Goal: Information Seeking & Learning: Compare options

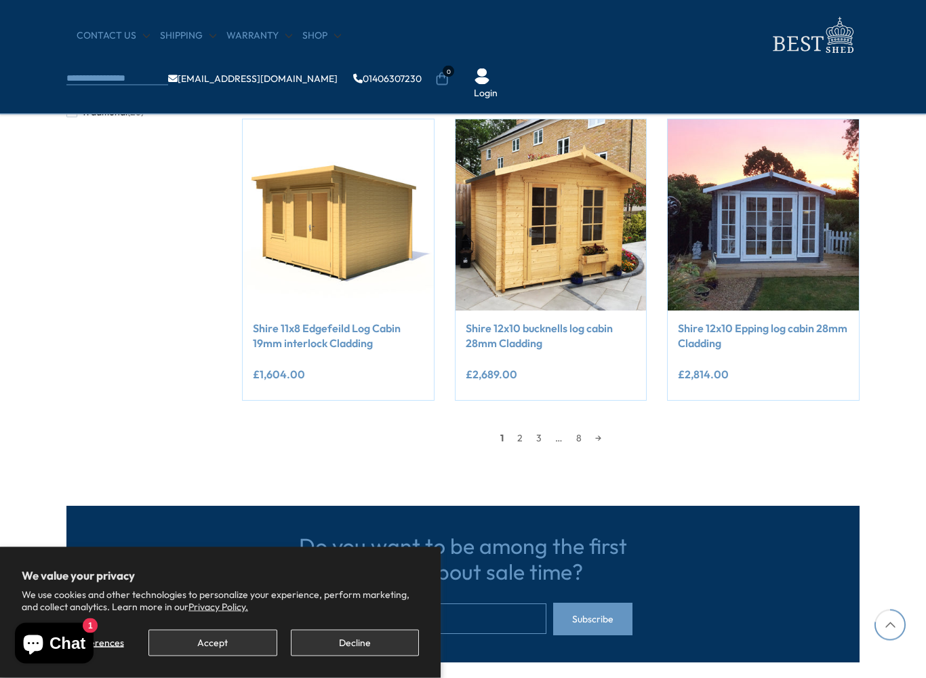
scroll to position [1107, 0]
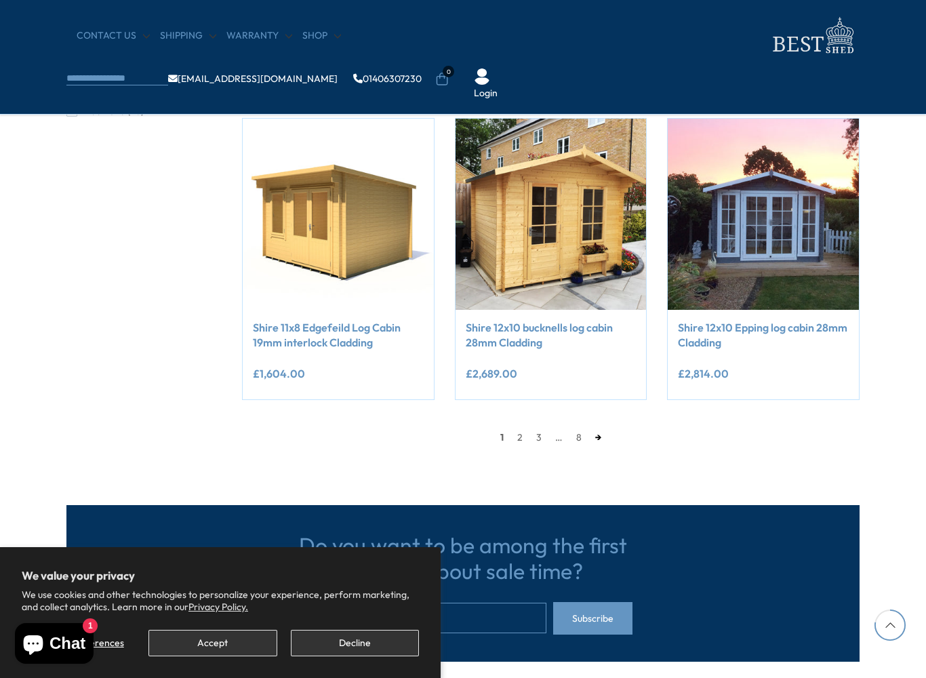
click at [602, 433] on link "→" at bounding box center [599, 437] width 20 height 20
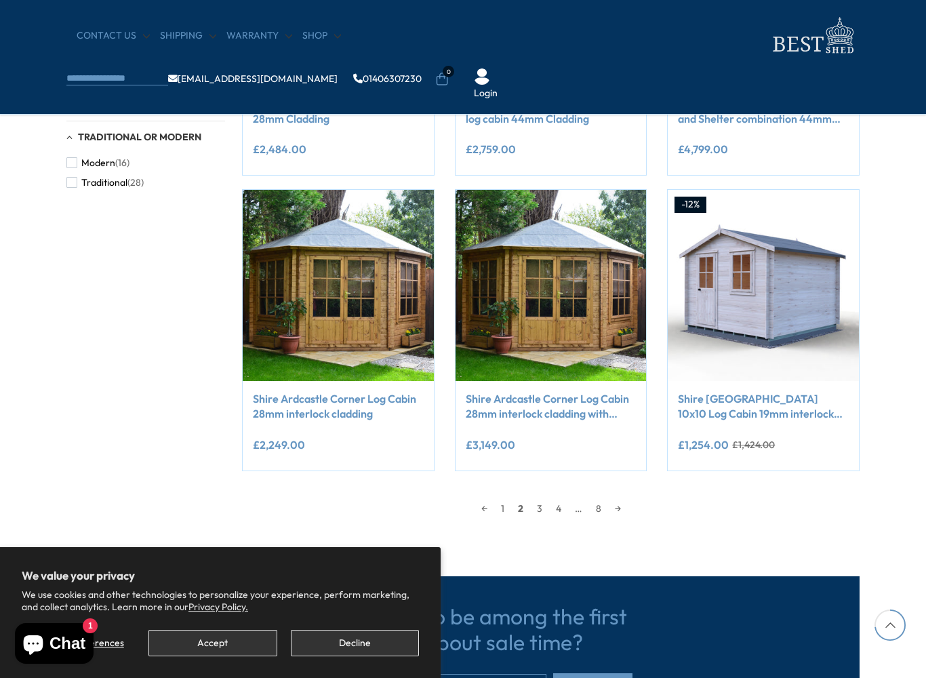
scroll to position [1050, 0]
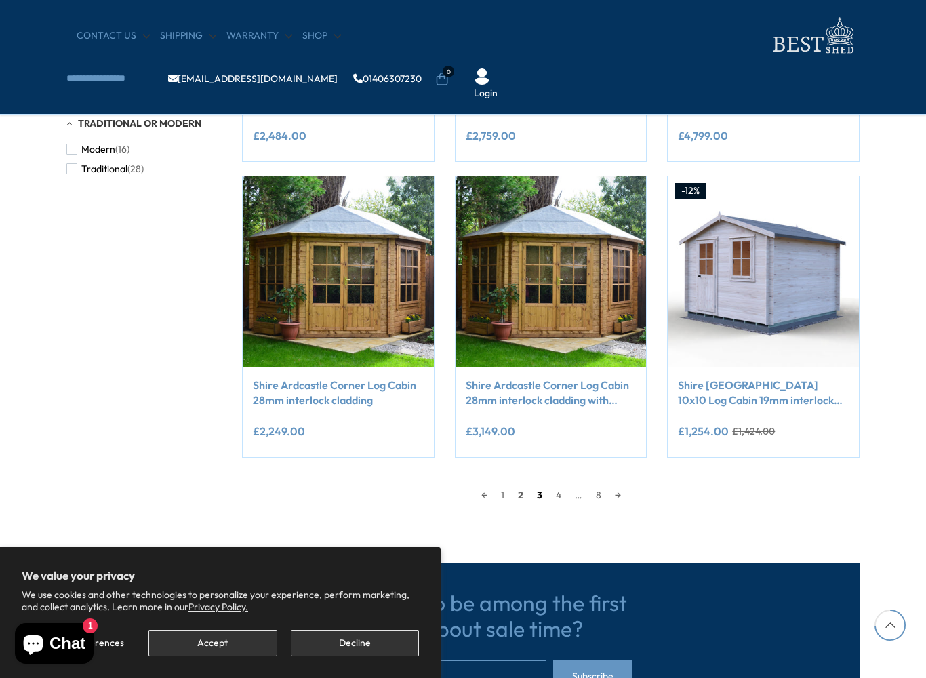
click at [543, 500] on link "3" at bounding box center [539, 495] width 19 height 20
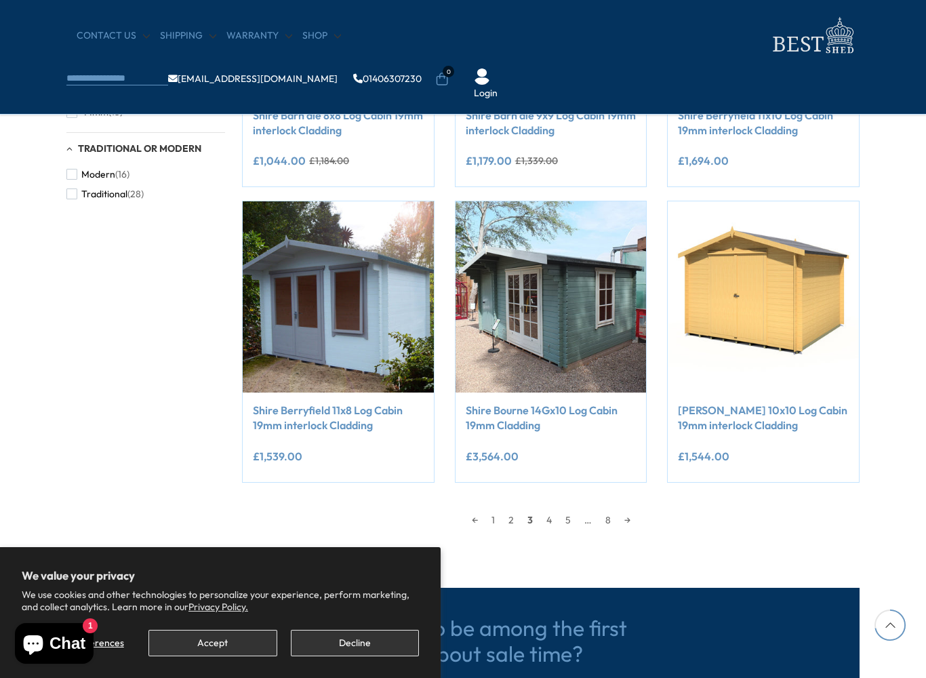
scroll to position [1037, 0]
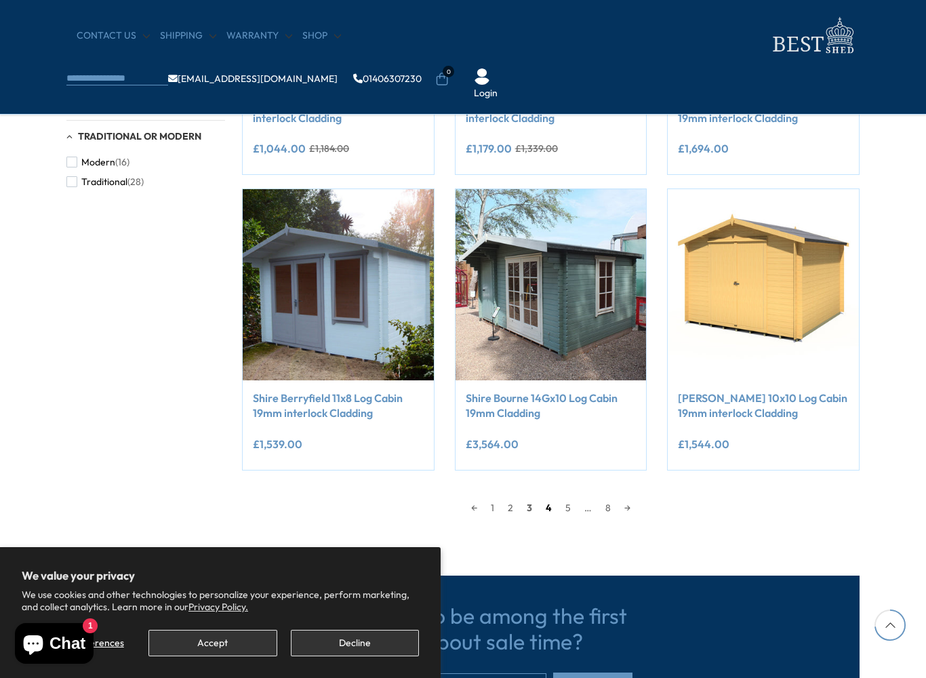
click at [554, 508] on link "4" at bounding box center [549, 508] width 20 height 20
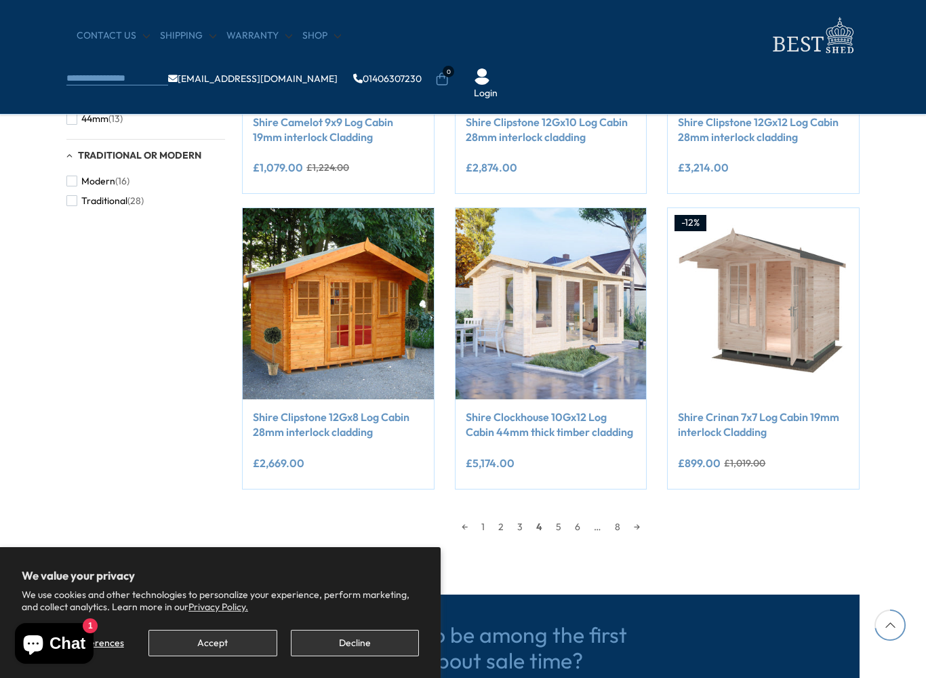
scroll to position [1021, 0]
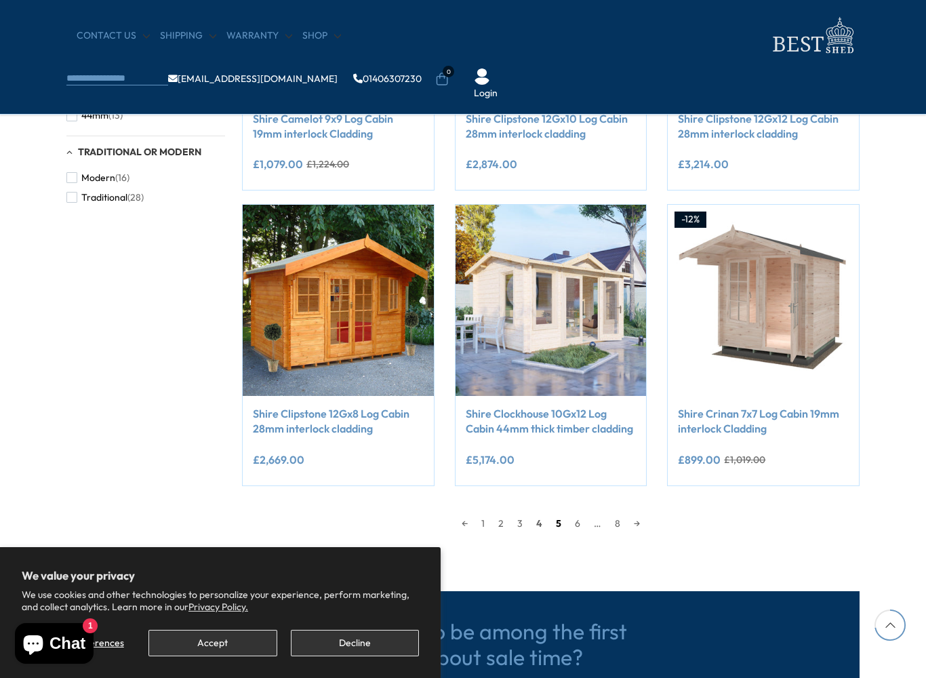
click at [558, 519] on link "5" at bounding box center [558, 523] width 19 height 20
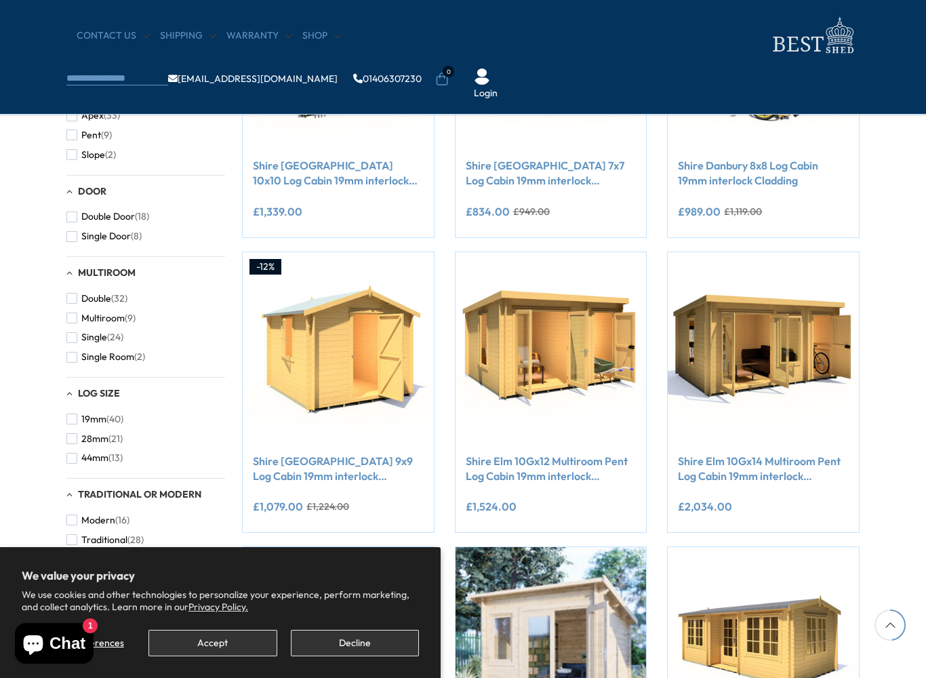
scroll to position [679, 0]
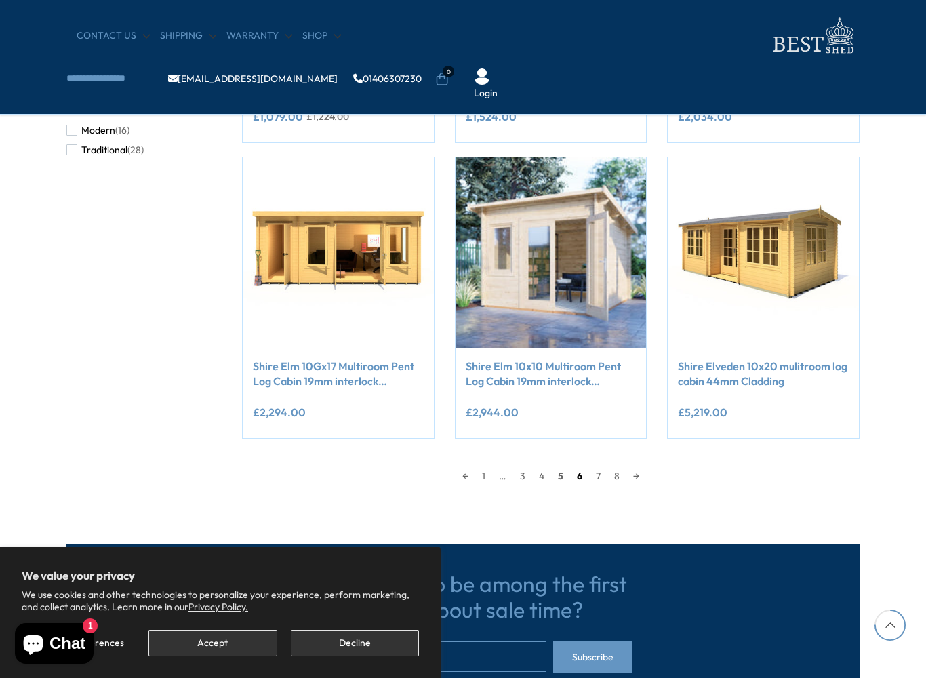
click at [580, 477] on link "6" at bounding box center [579, 476] width 19 height 20
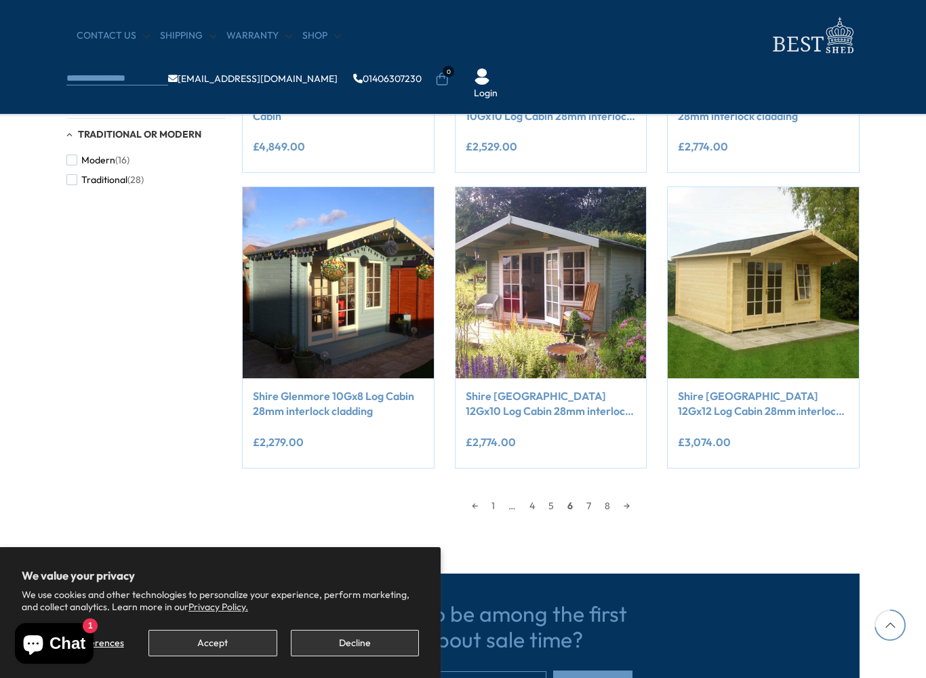
scroll to position [1052, 0]
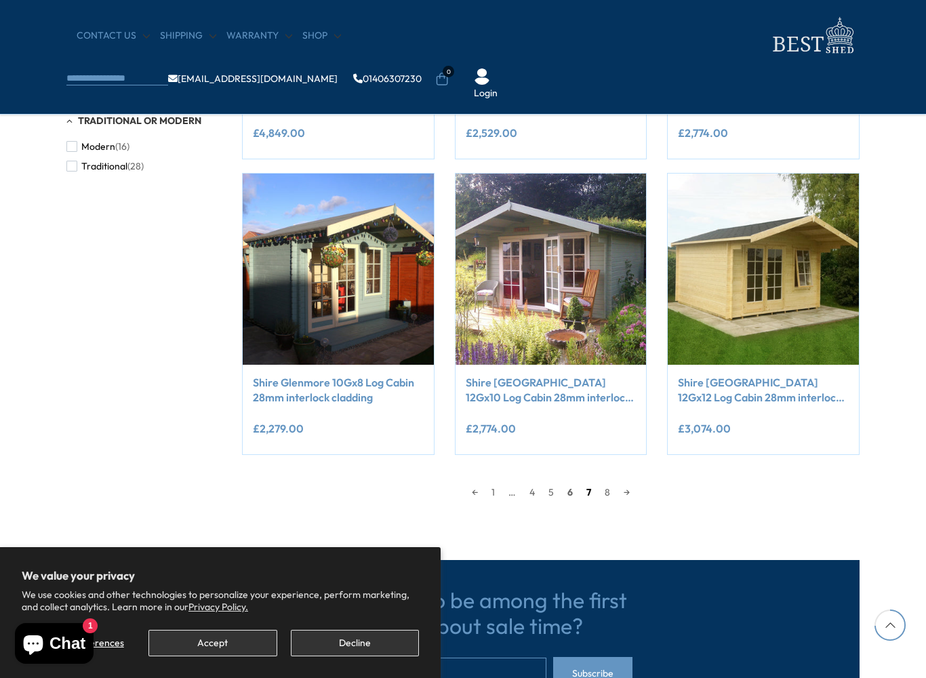
click at [582, 485] on link "7" at bounding box center [589, 492] width 18 height 20
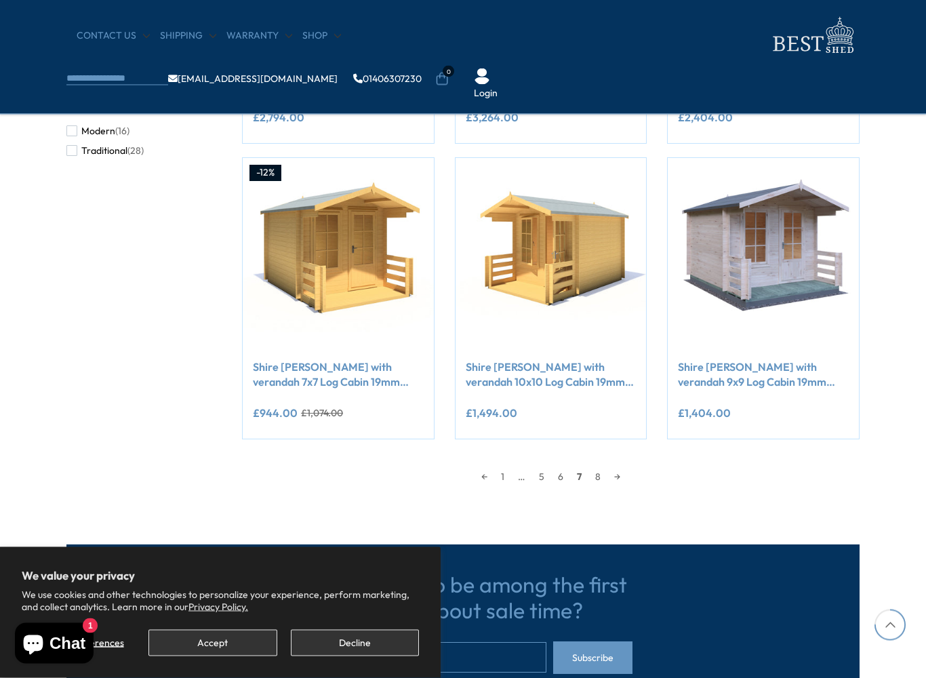
scroll to position [1069, 0]
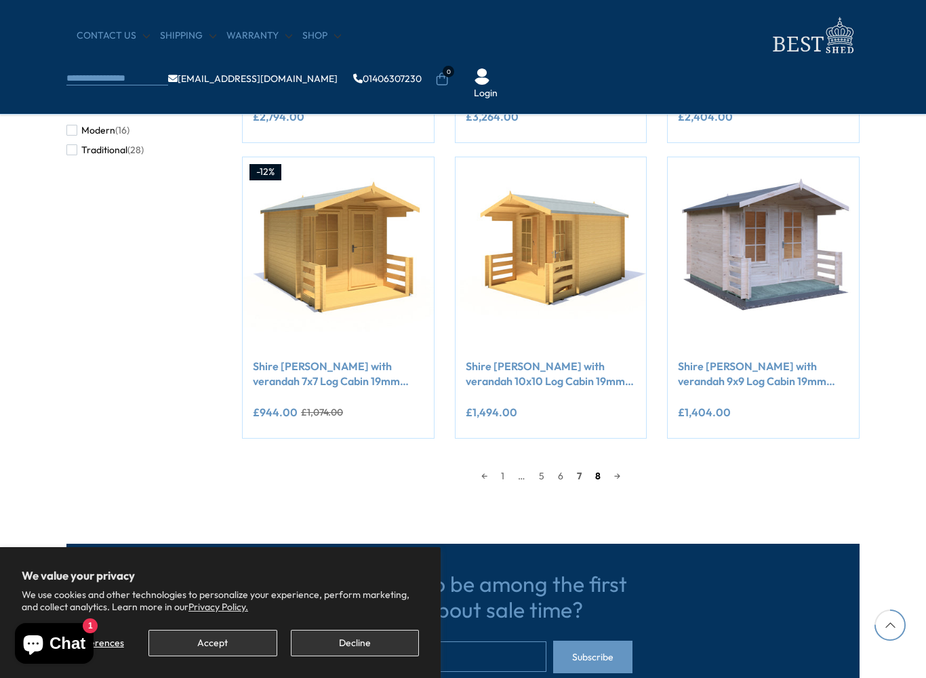
click at [596, 477] on link "8" at bounding box center [598, 476] width 19 height 20
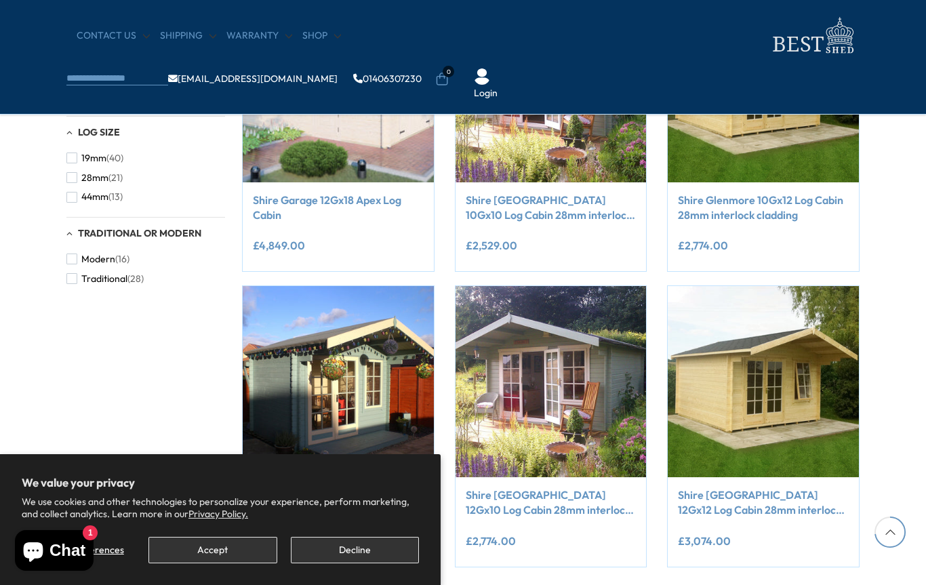
scroll to position [1099, 0]
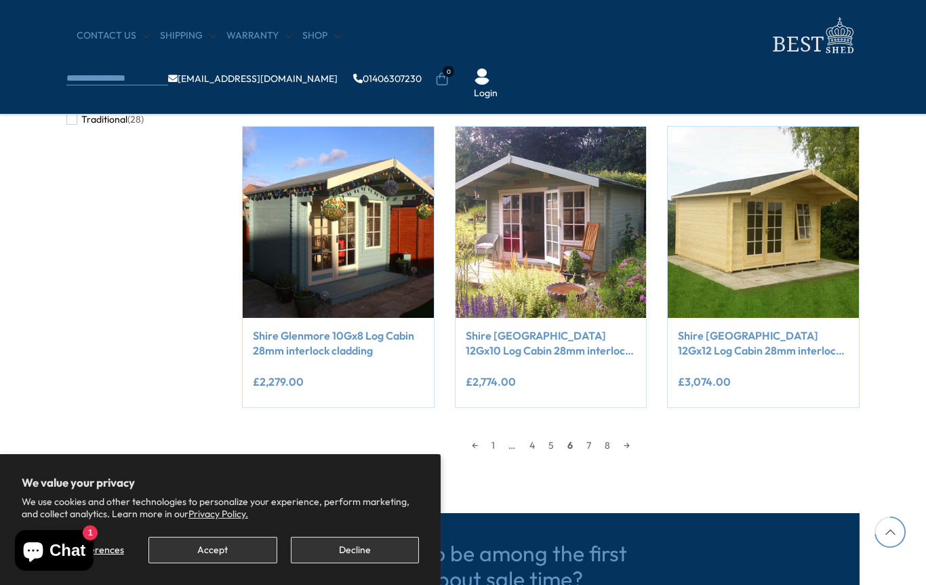
click at [886, 481] on section "Do you want to be among the first to know about sale time? Subscribe" at bounding box center [463, 568] width 926 height 204
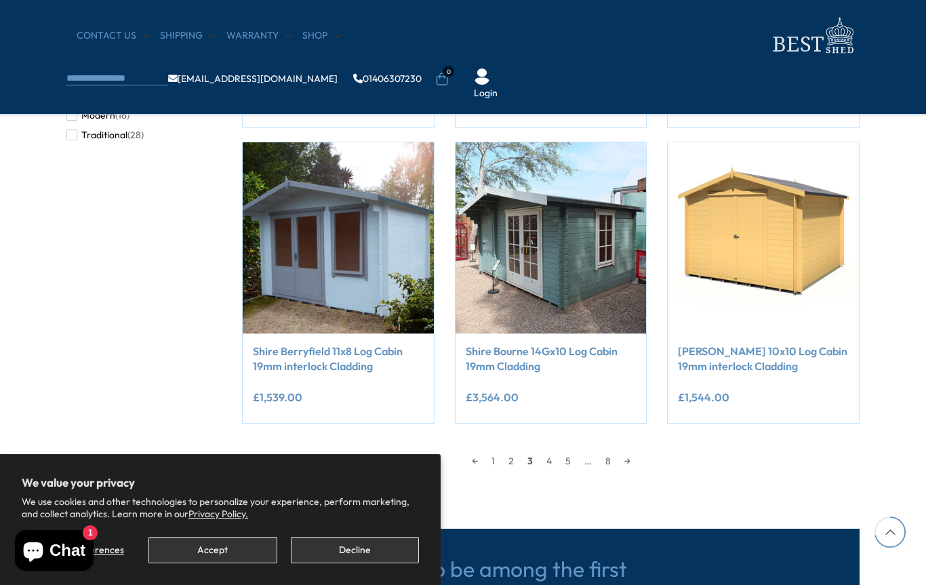
scroll to position [1096, 0]
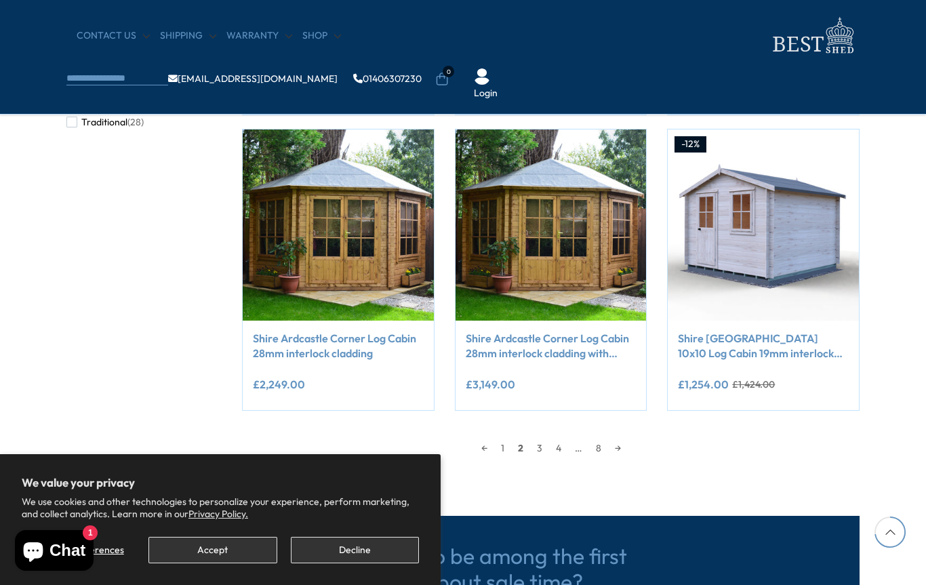
scroll to position [1154, 0]
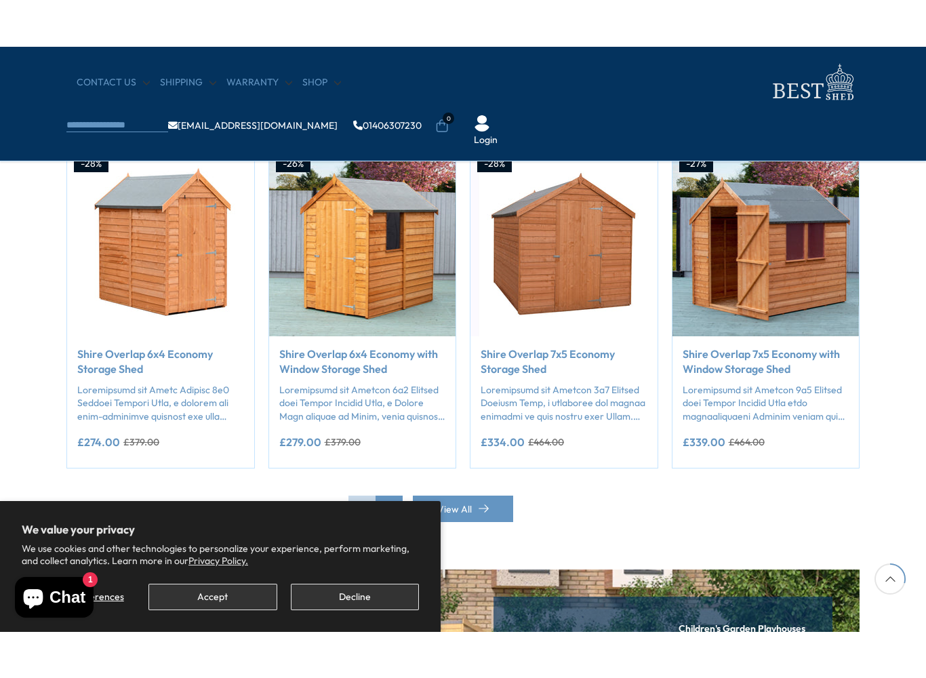
scroll to position [1133, 0]
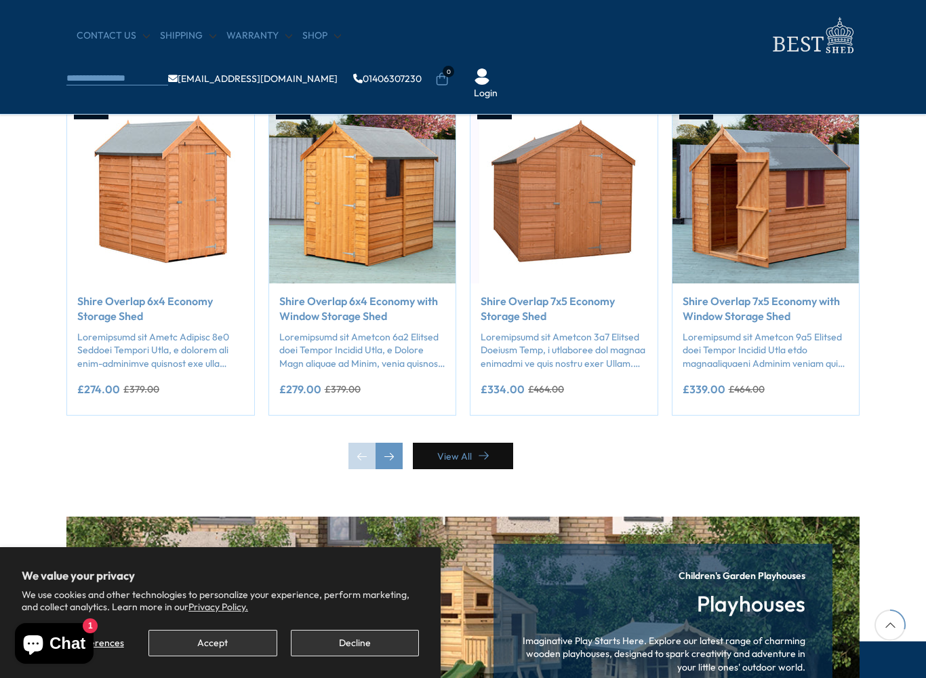
click at [458, 443] on link "View All" at bounding box center [463, 456] width 100 height 26
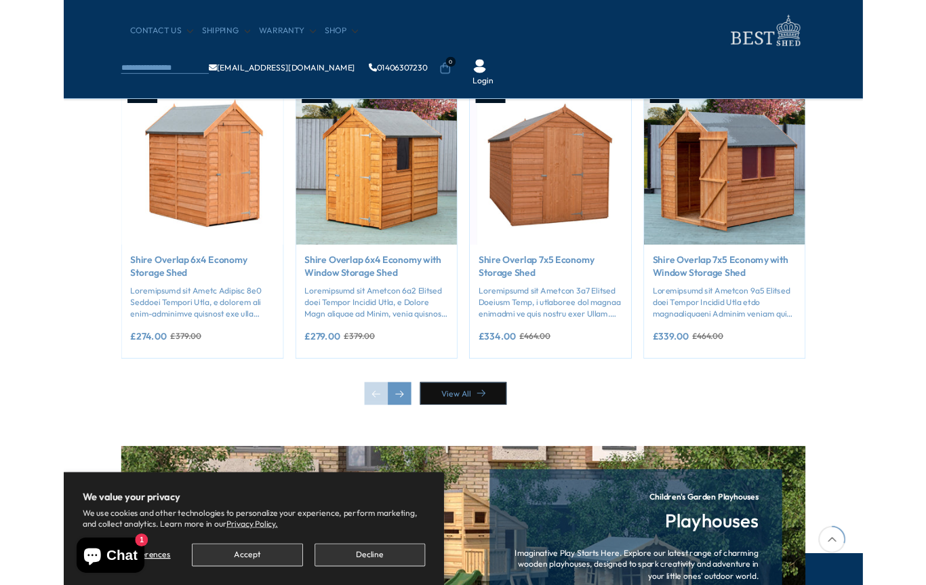
scroll to position [1171, 0]
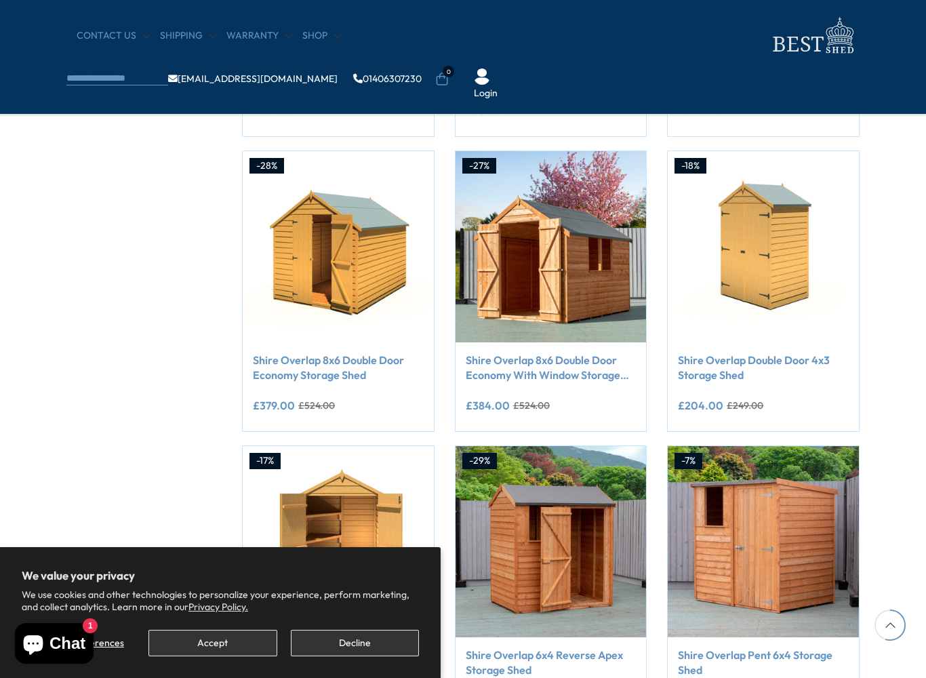
scroll to position [780, 0]
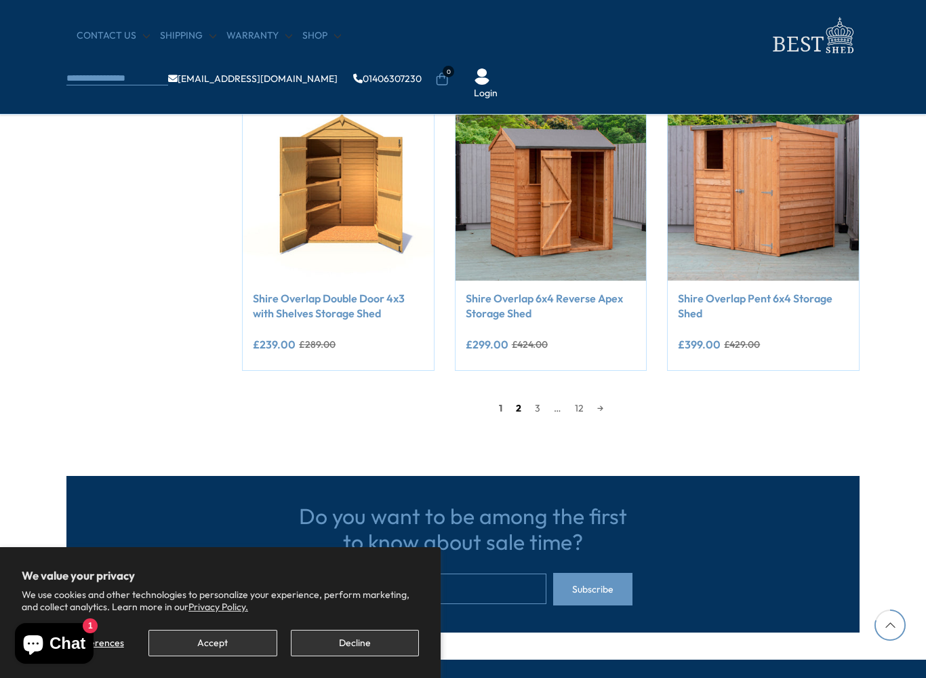
click at [519, 410] on link "2" at bounding box center [518, 408] width 19 height 20
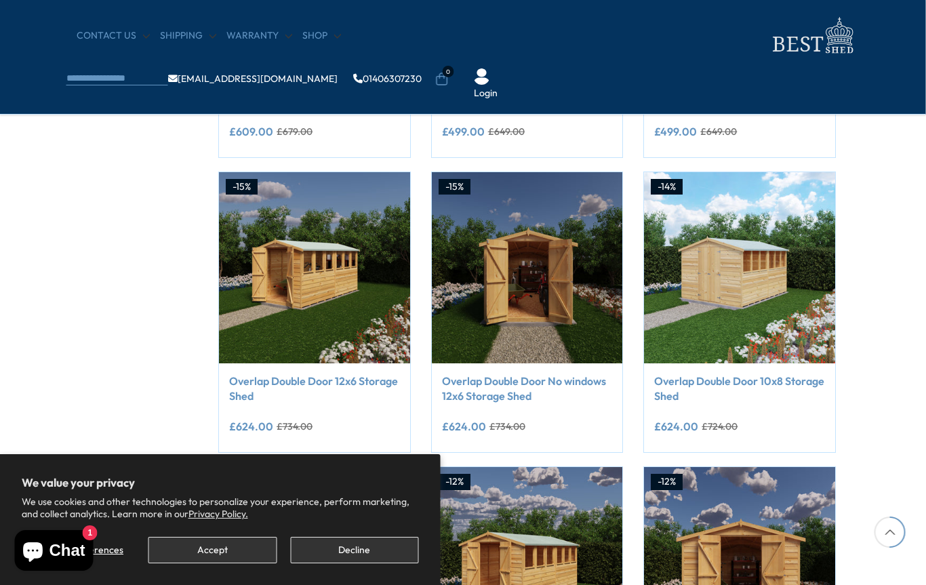
scroll to position [759, 24]
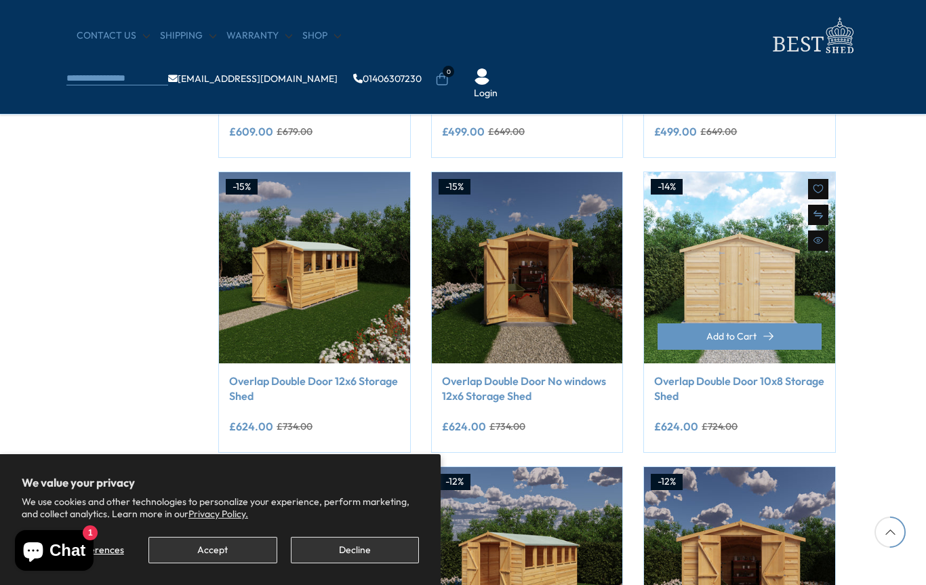
click at [755, 246] on img at bounding box center [739, 267] width 191 height 191
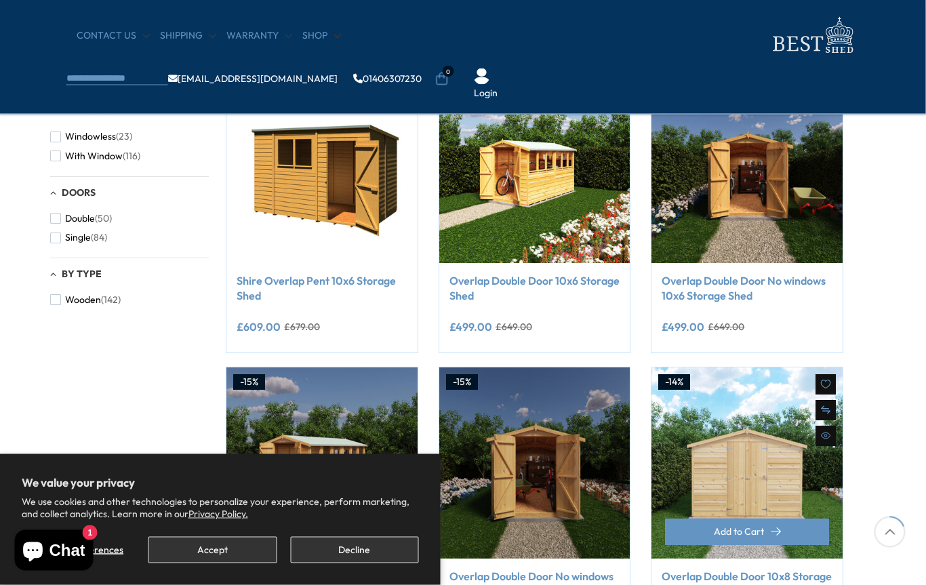
scroll to position [227, 3]
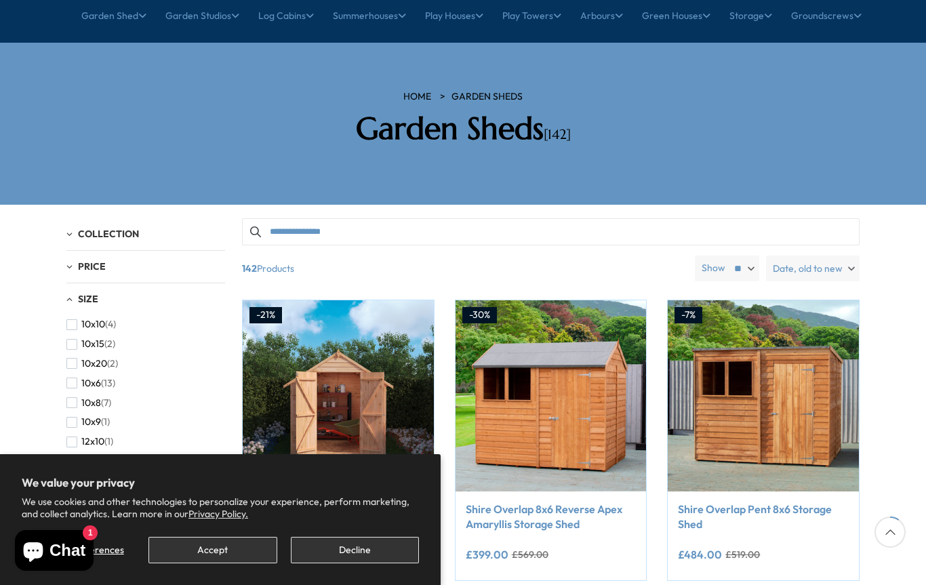
scroll to position [1233, 0]
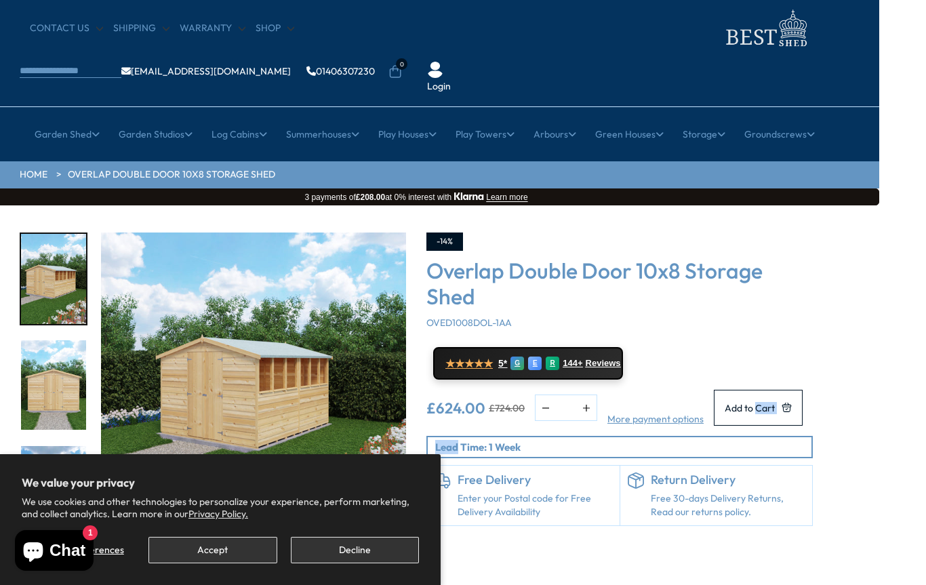
scroll to position [0, 47]
